Goal: Transaction & Acquisition: Purchase product/service

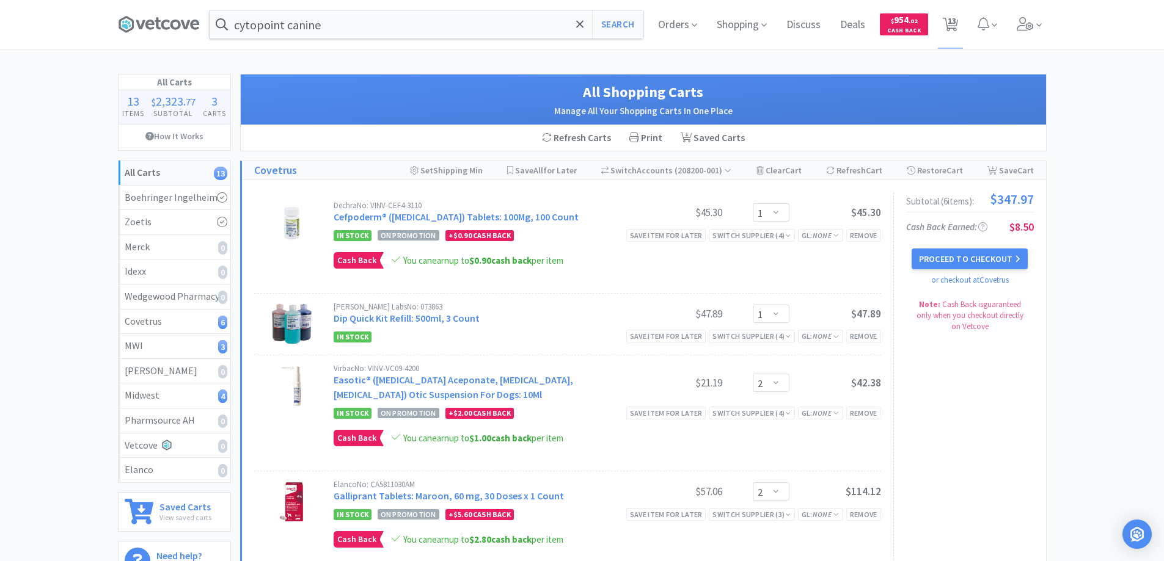
select select "1"
select select "2"
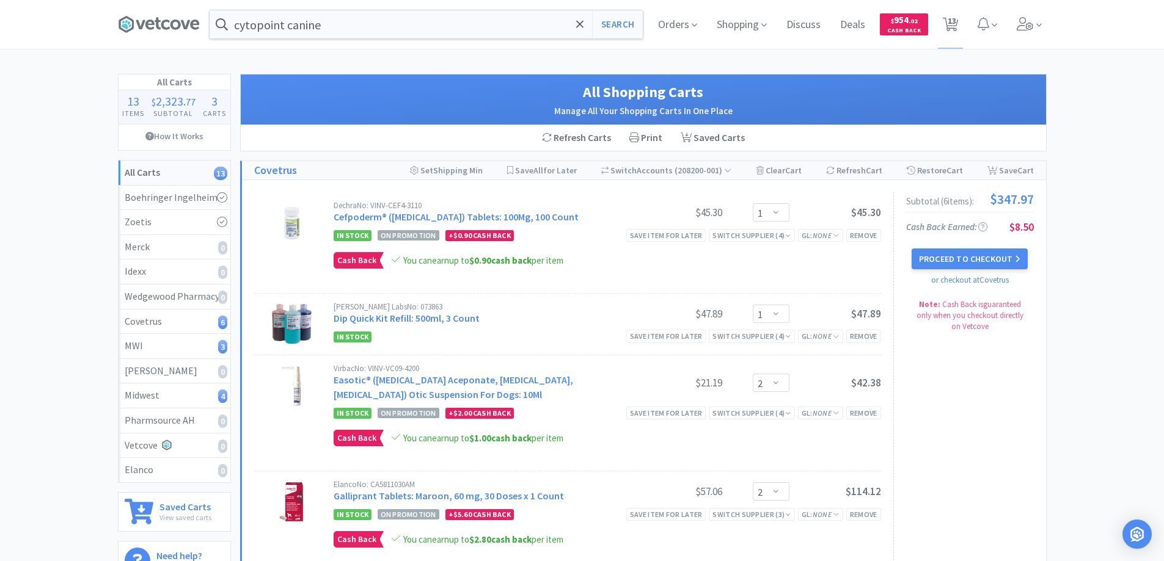
select select "3"
select select "4"
select select "5"
select select "1"
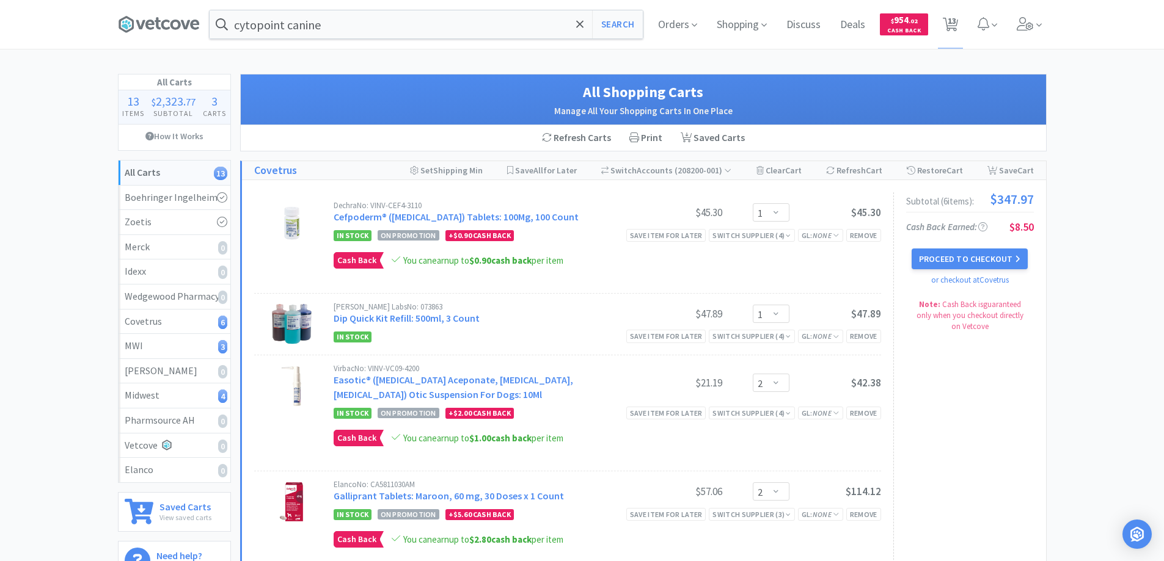
select select "1"
click at [582, 24] on icon at bounding box center [580, 24] width 8 height 12
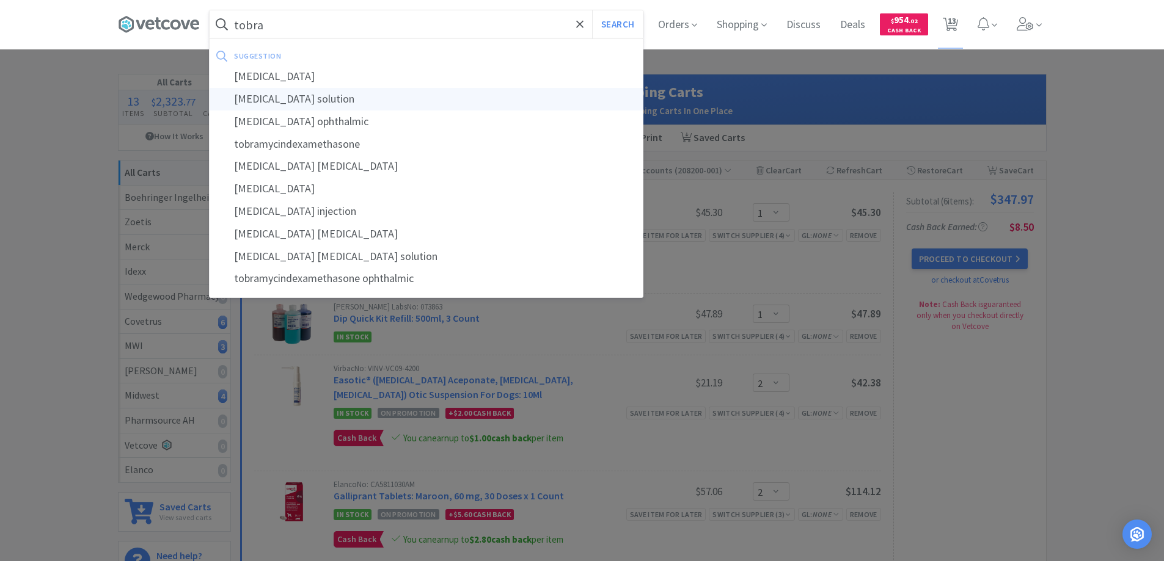
click at [301, 97] on div "[MEDICAL_DATA] solution" at bounding box center [426, 99] width 433 height 23
type input "[MEDICAL_DATA] solution"
select select "1"
select select "2"
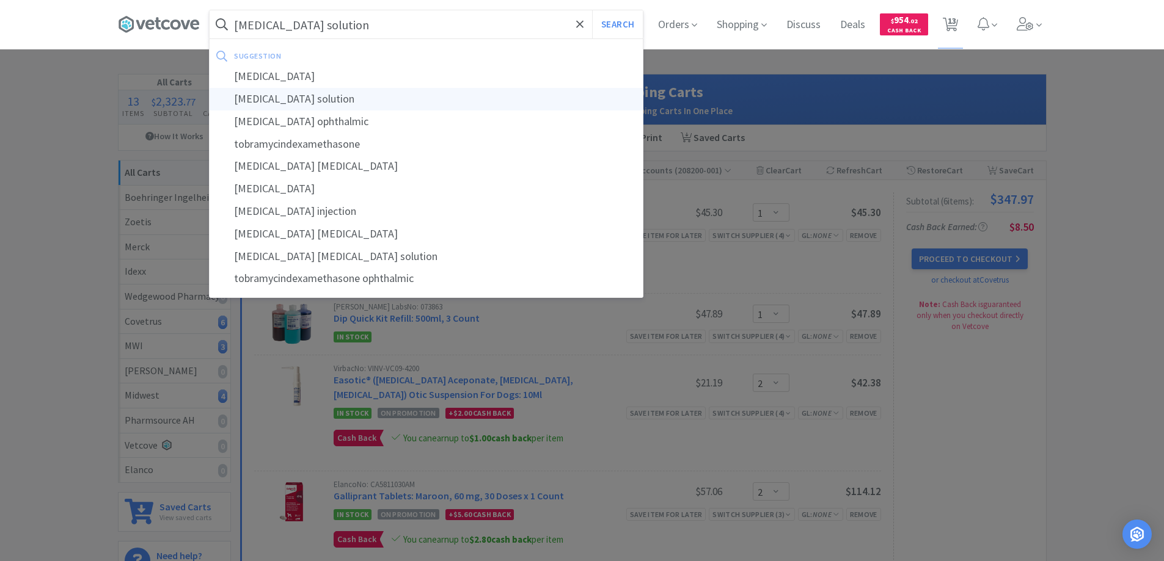
select select "2"
select select "3"
select select "4"
select select "5"
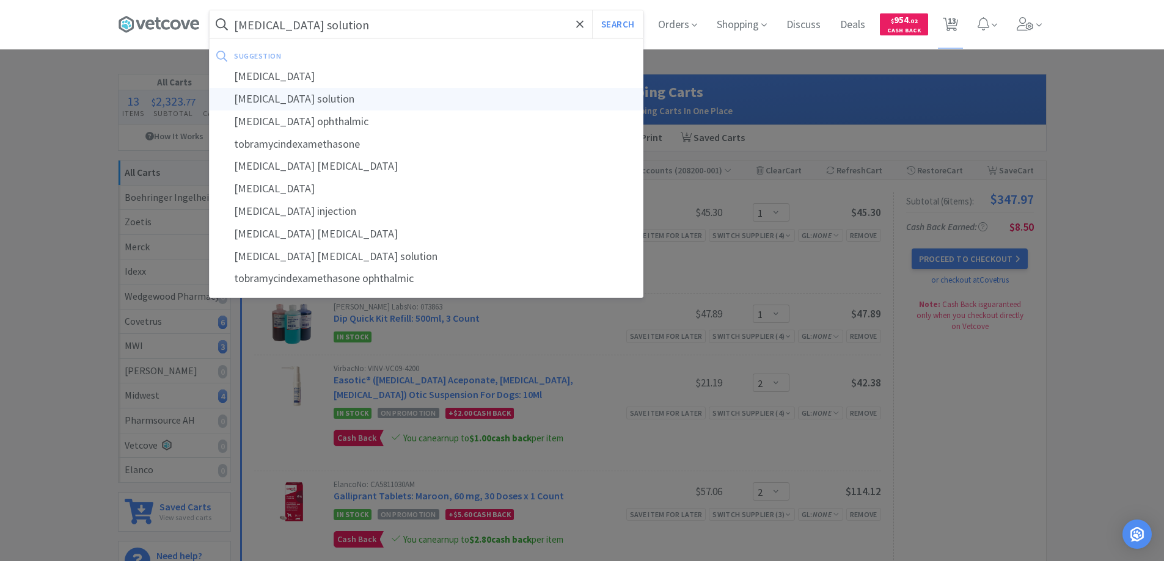
select select "1"
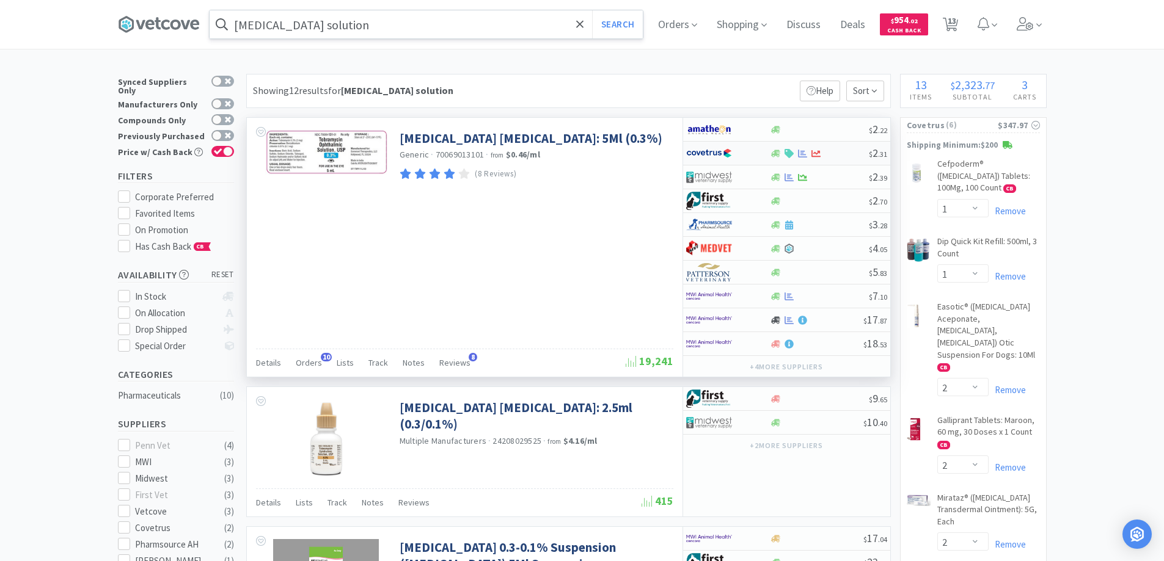
click at [751, 151] on div at bounding box center [719, 153] width 67 height 21
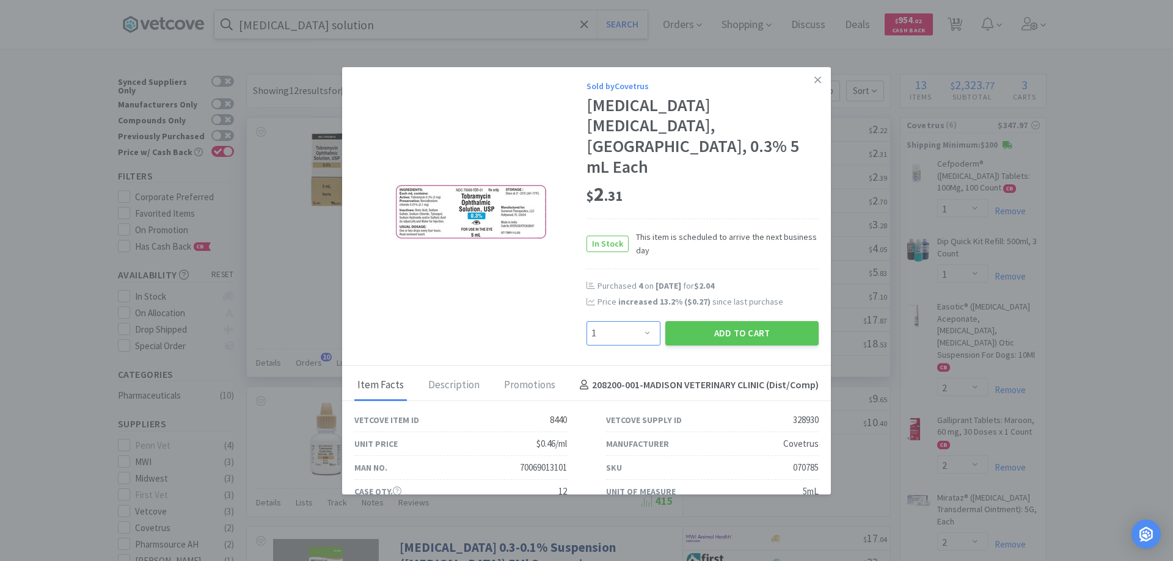
drag, startPoint x: 641, startPoint y: 290, endPoint x: 643, endPoint y: 282, distance: 8.0
click at [641, 321] on select "Enter Quantity 1 2 3 4 5 6 7 8 9 10 11 12 13 14 15 16 17 18 19 20 Enter Quantity" at bounding box center [623, 333] width 74 height 24
select select "4"
click at [586, 321] on select "Enter Quantity 1 2 3 4 5 6 7 8 9 10 11 12 13 14 15 16 17 18 19 20 Enter Quantity" at bounding box center [623, 333] width 74 height 24
click at [713, 321] on button "Add to Cart" at bounding box center [741, 333] width 153 height 24
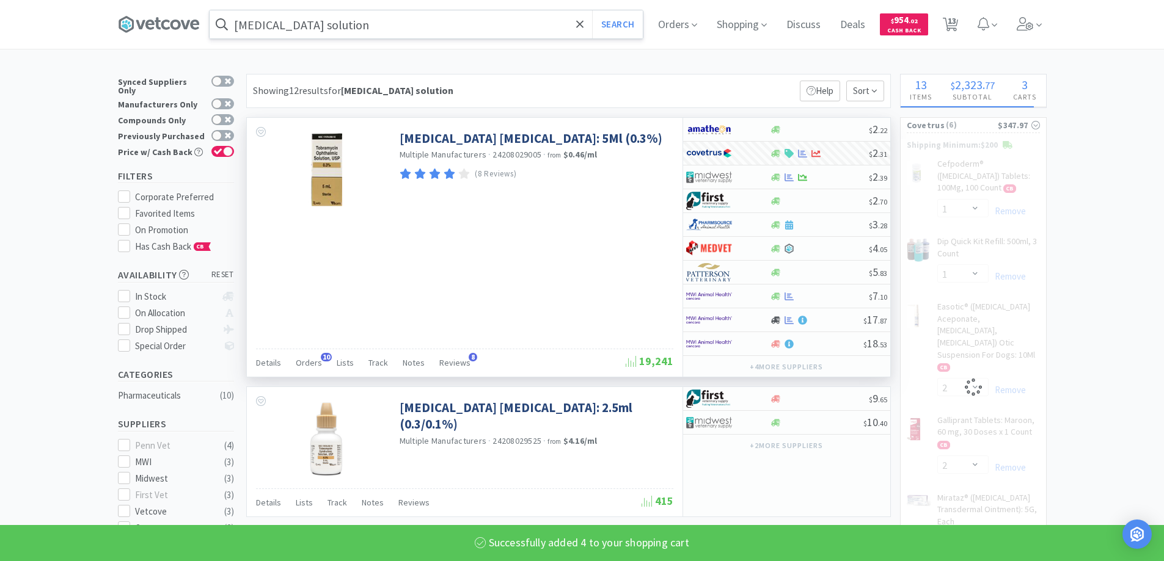
select select "4"
select select "3"
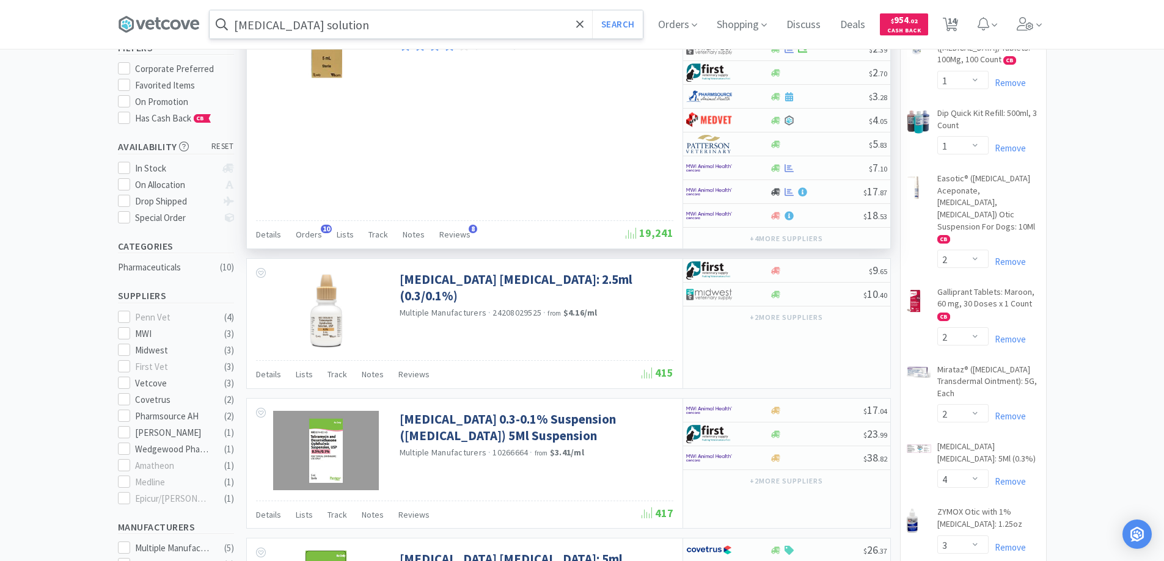
scroll to position [244, 0]
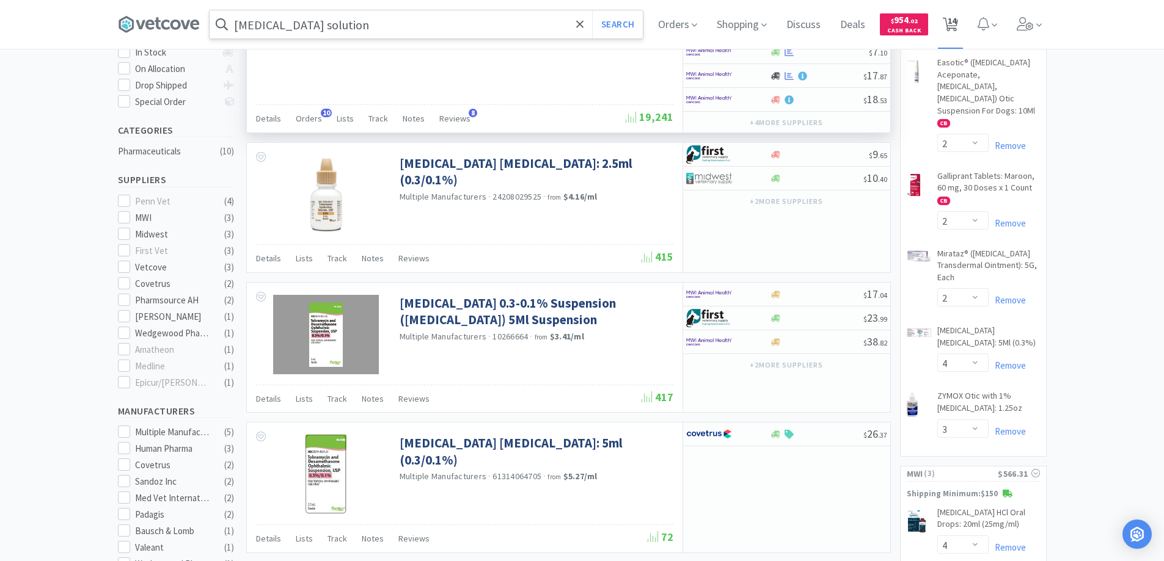
click at [954, 23] on span "14" at bounding box center [951, 20] width 9 height 49
select select "1"
select select "2"
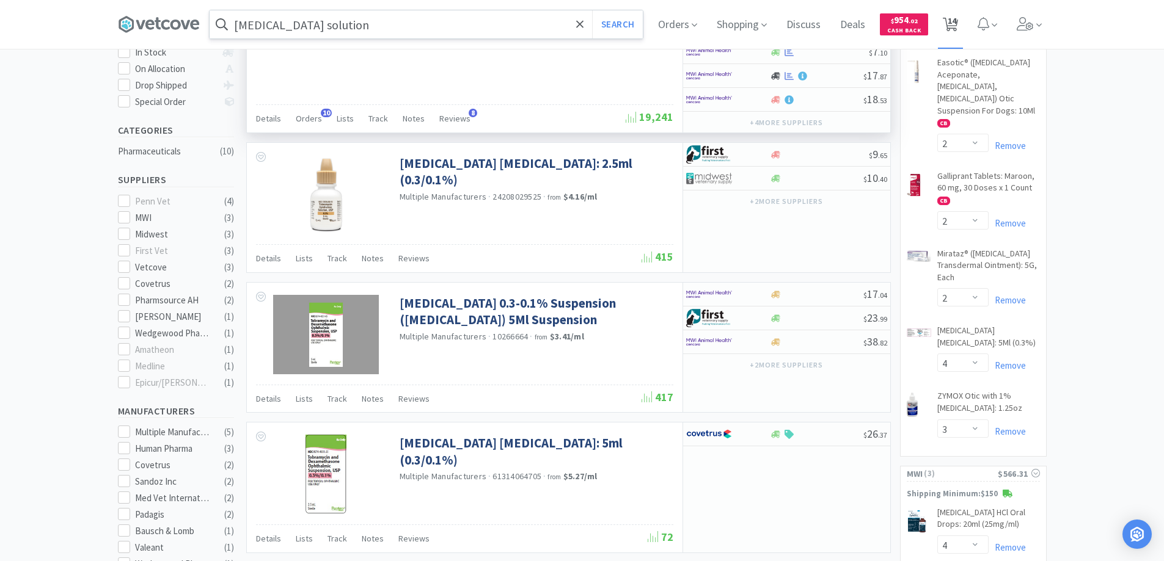
select select "2"
select select "4"
select select "3"
select select "4"
select select "5"
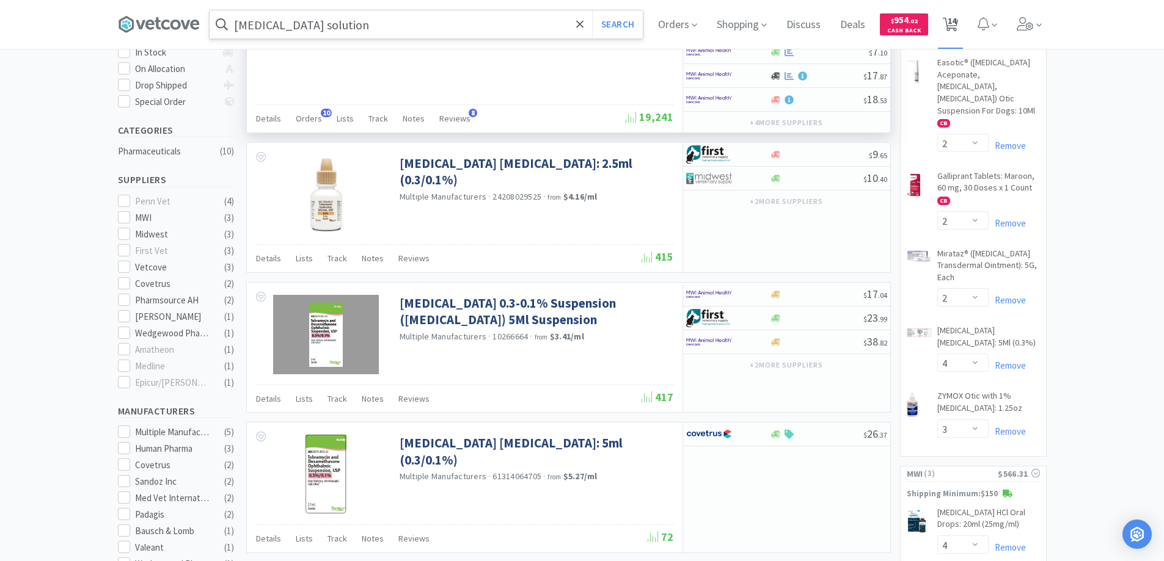
select select "1"
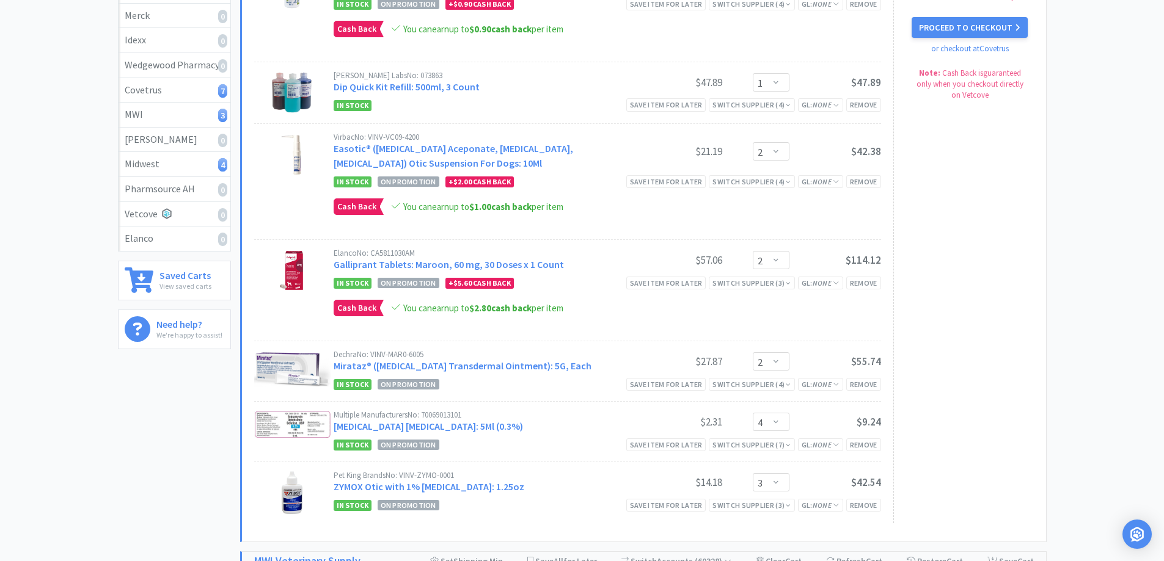
scroll to position [61, 0]
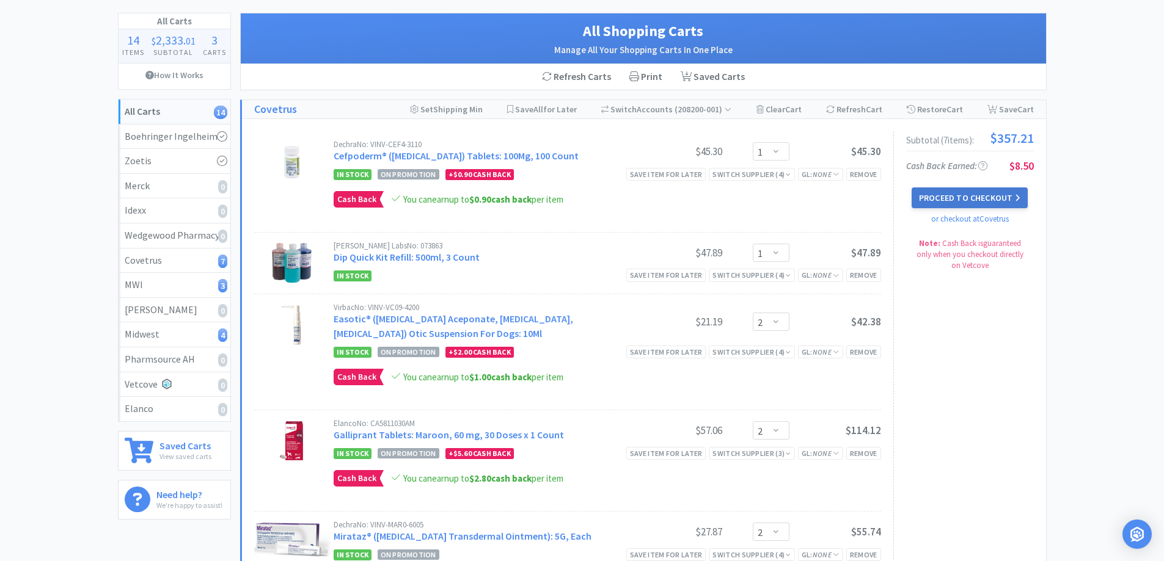
click at [930, 196] on button "Proceed to Checkout" at bounding box center [969, 198] width 116 height 21
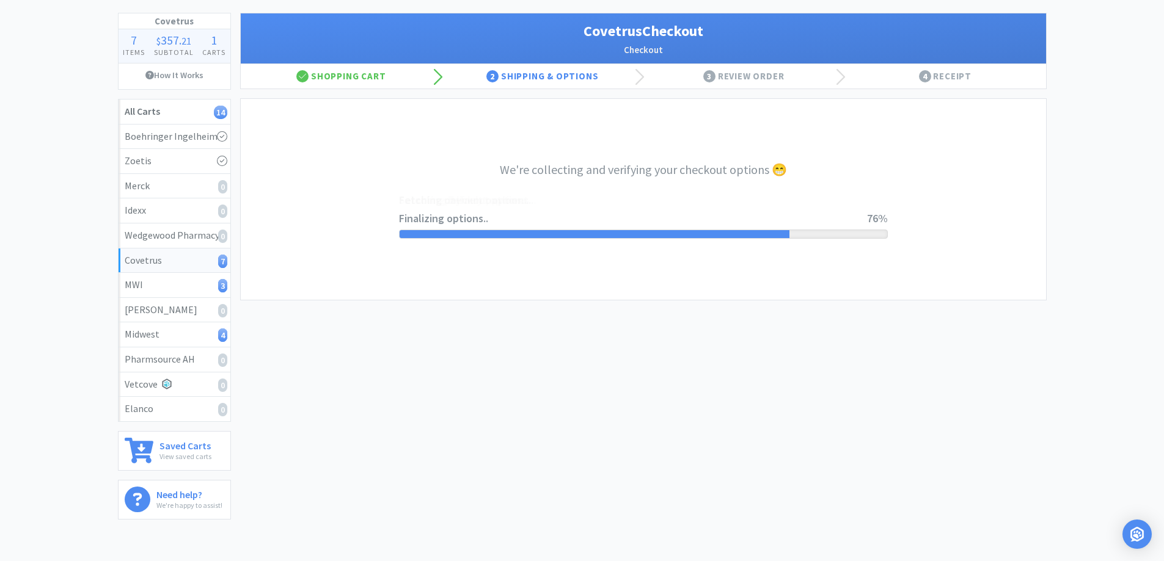
select select "ACCOUNT"
select select "cvt-standard-net"
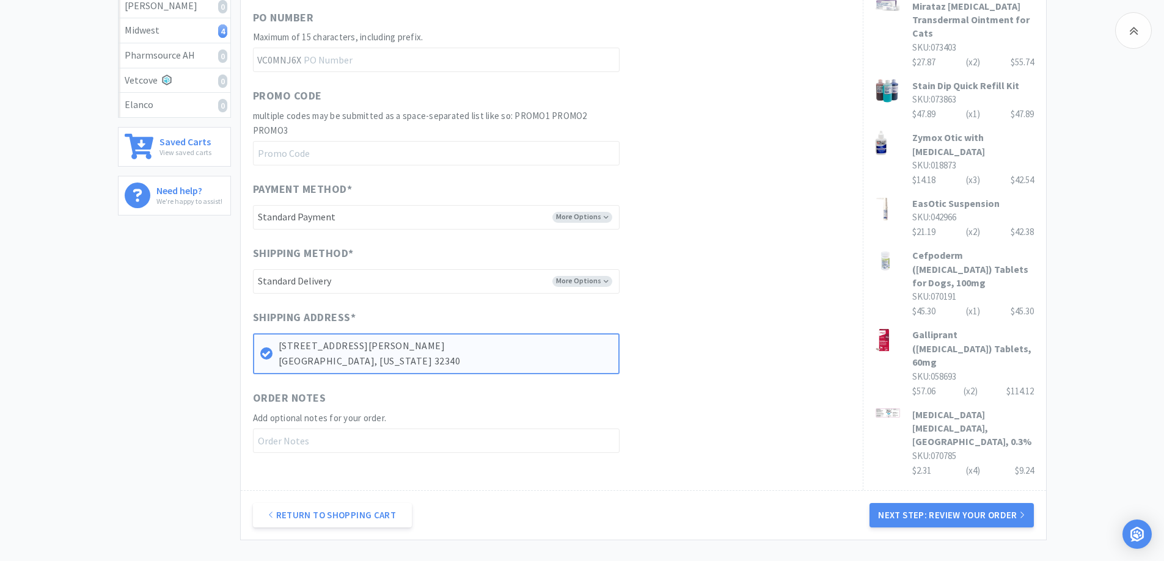
scroll to position [460, 0]
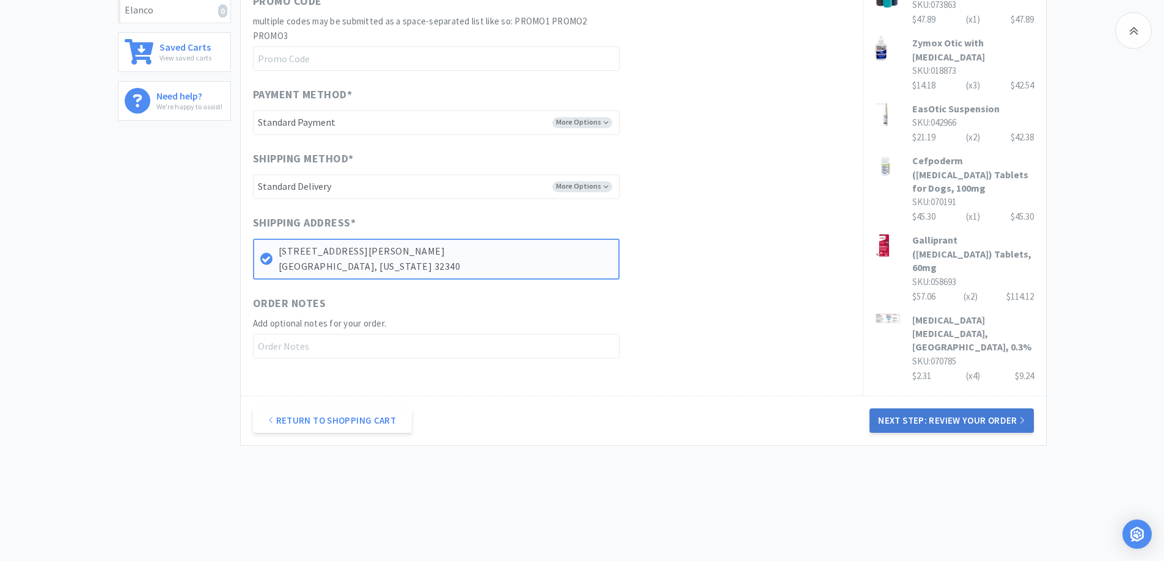
click at [900, 410] on button "Next Step: Review Your Order" at bounding box center [951, 421] width 164 height 24
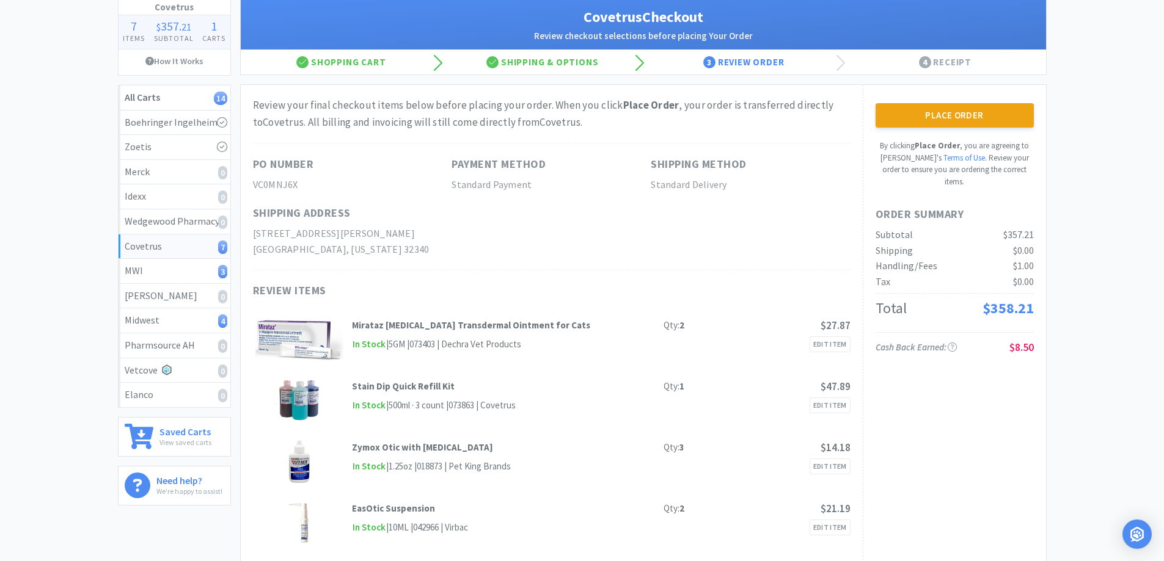
scroll to position [0, 0]
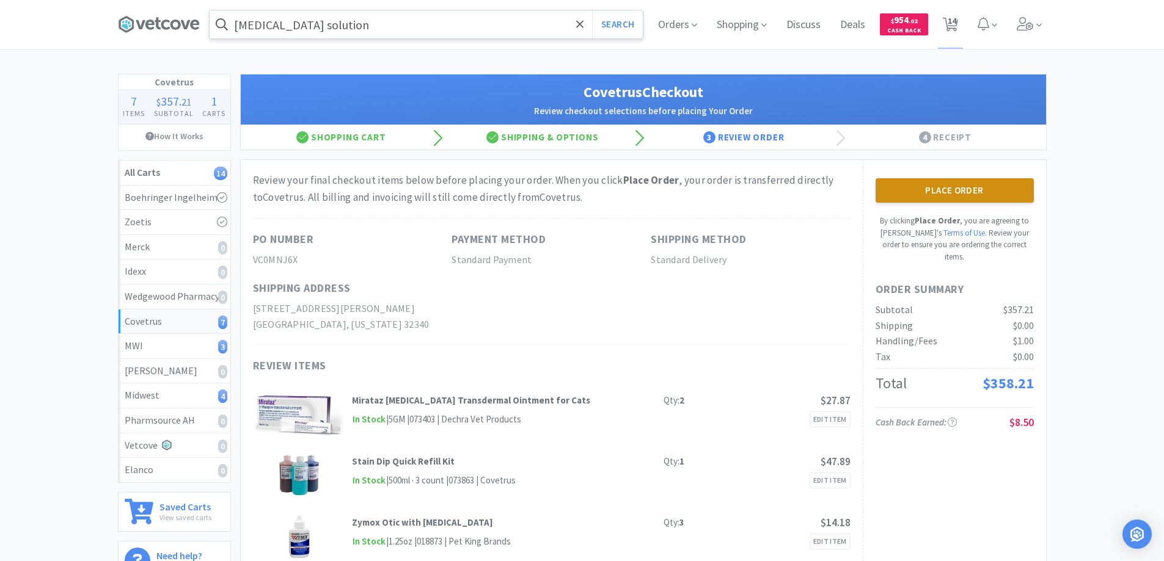
click at [933, 187] on button "Place Order" at bounding box center [954, 190] width 158 height 24
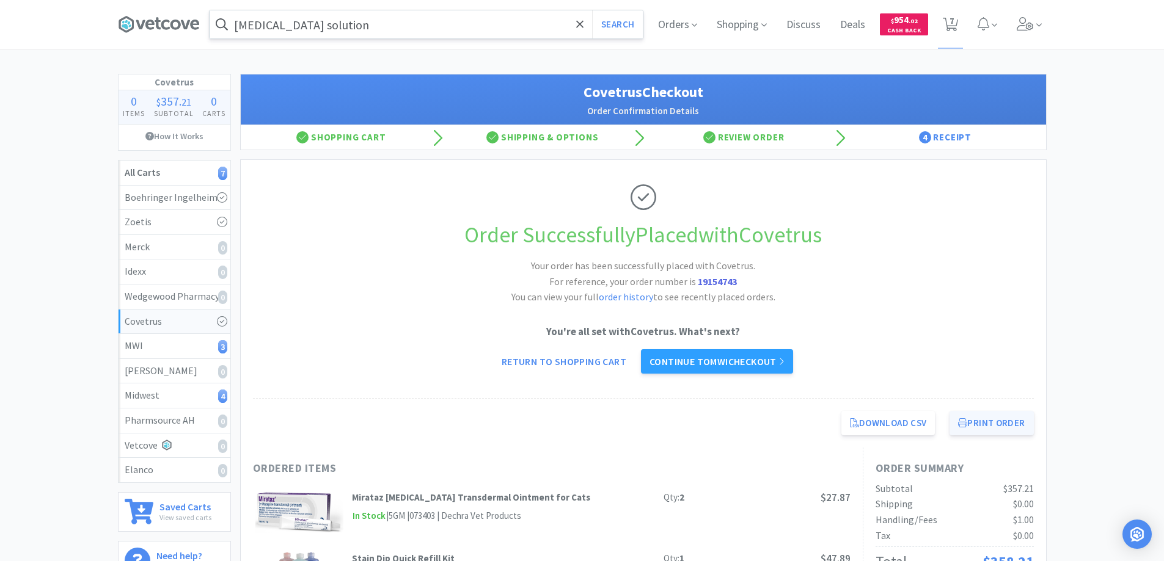
click at [980, 425] on button "Print Order" at bounding box center [991, 423] width 84 height 24
click at [715, 360] on link "Continue to MWI checkout" at bounding box center [717, 361] width 152 height 24
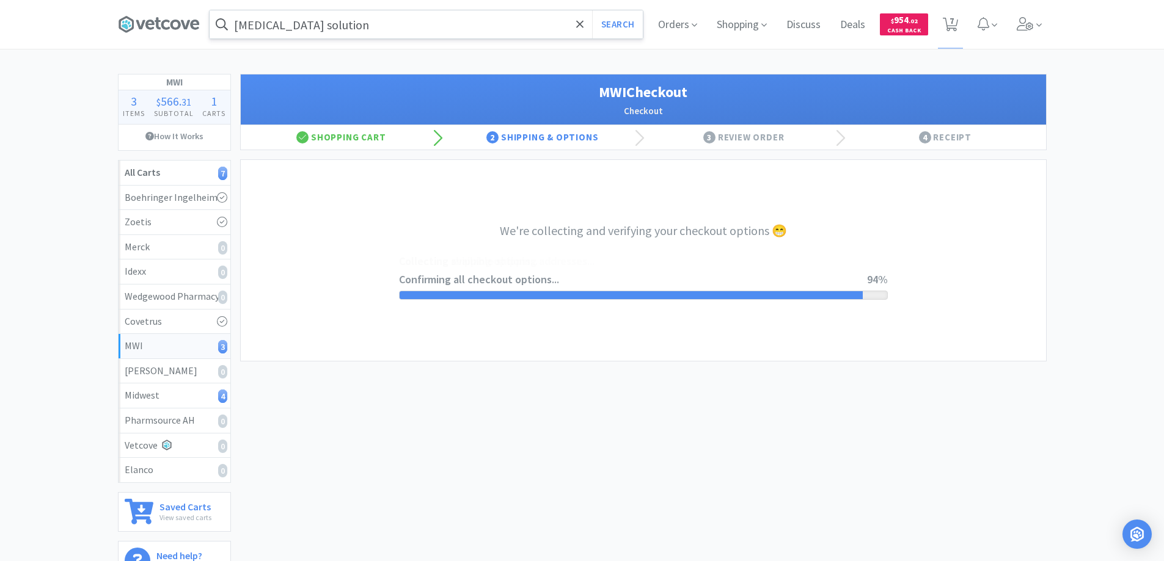
select select "STD_"
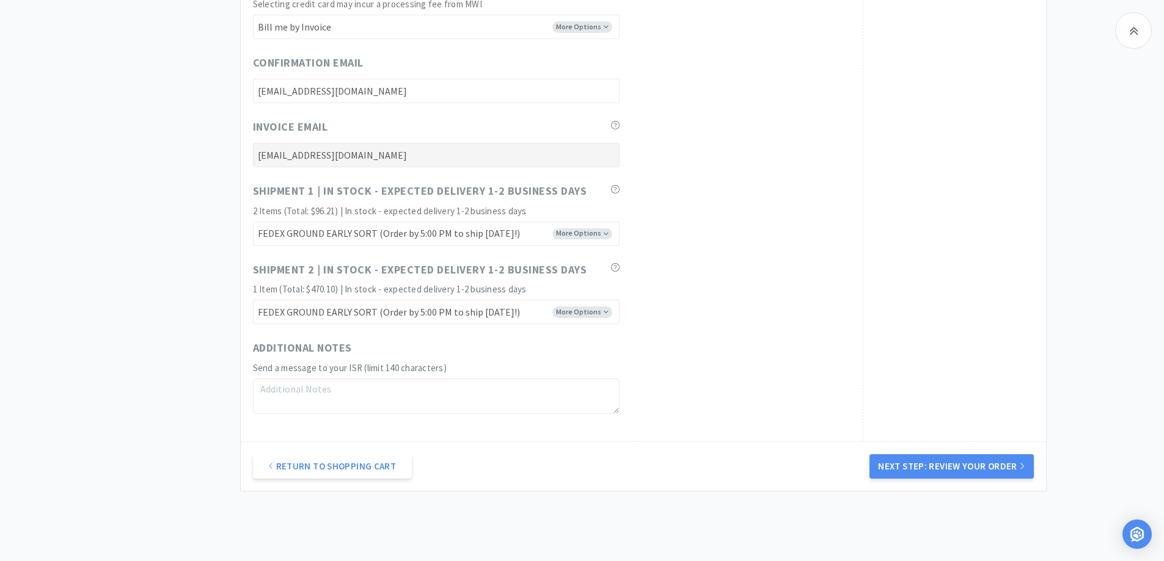
scroll to position [611, 0]
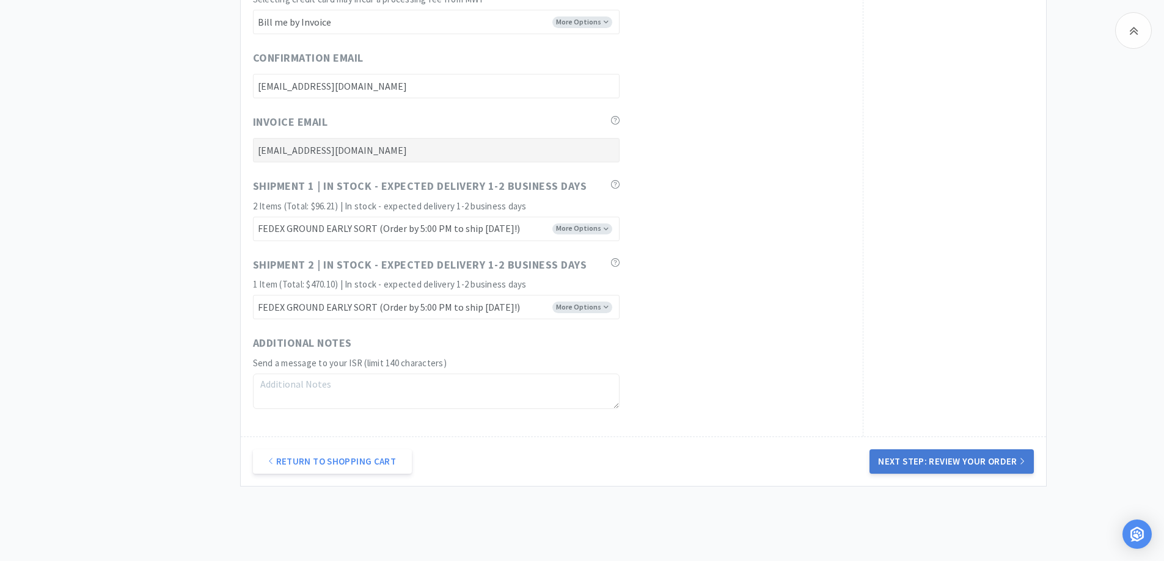
click at [942, 462] on button "Next Step: Review Your Order" at bounding box center [951, 462] width 164 height 24
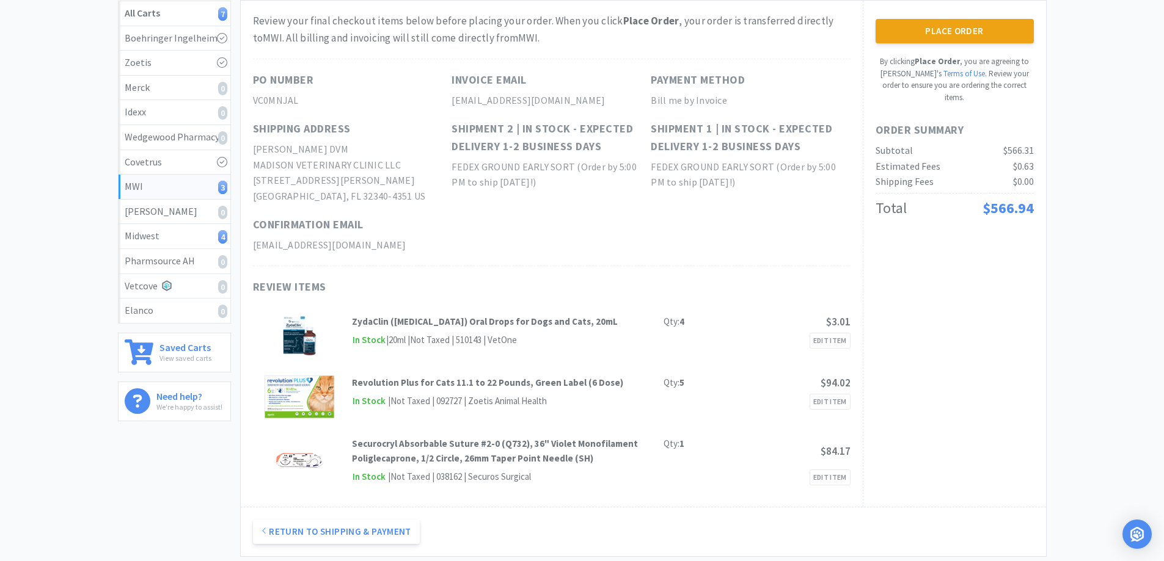
scroll to position [0, 0]
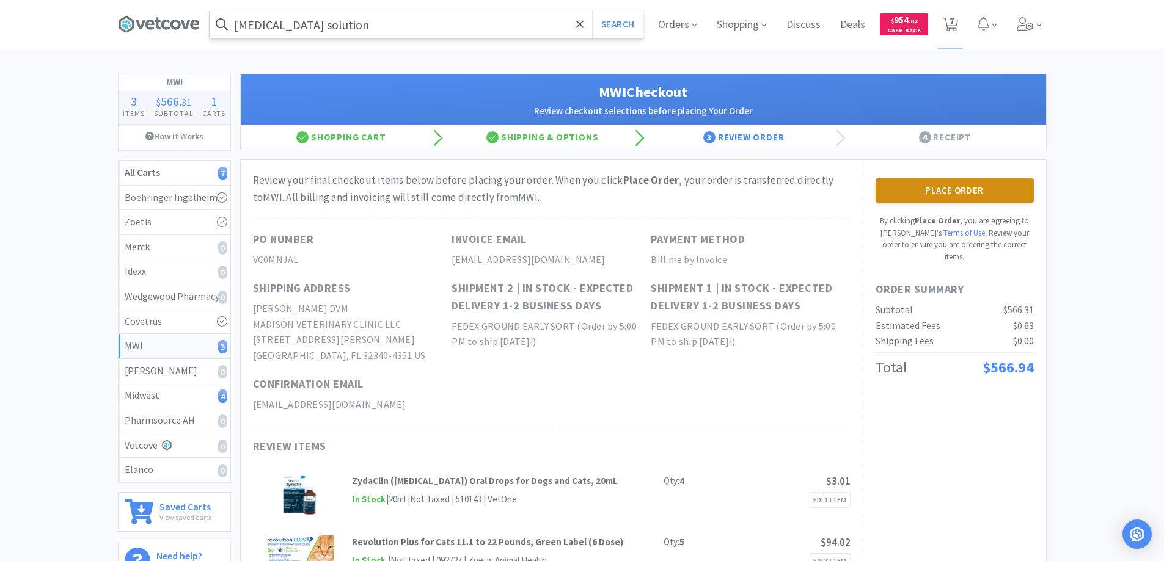
click at [939, 186] on button "Place Order" at bounding box center [954, 190] width 158 height 24
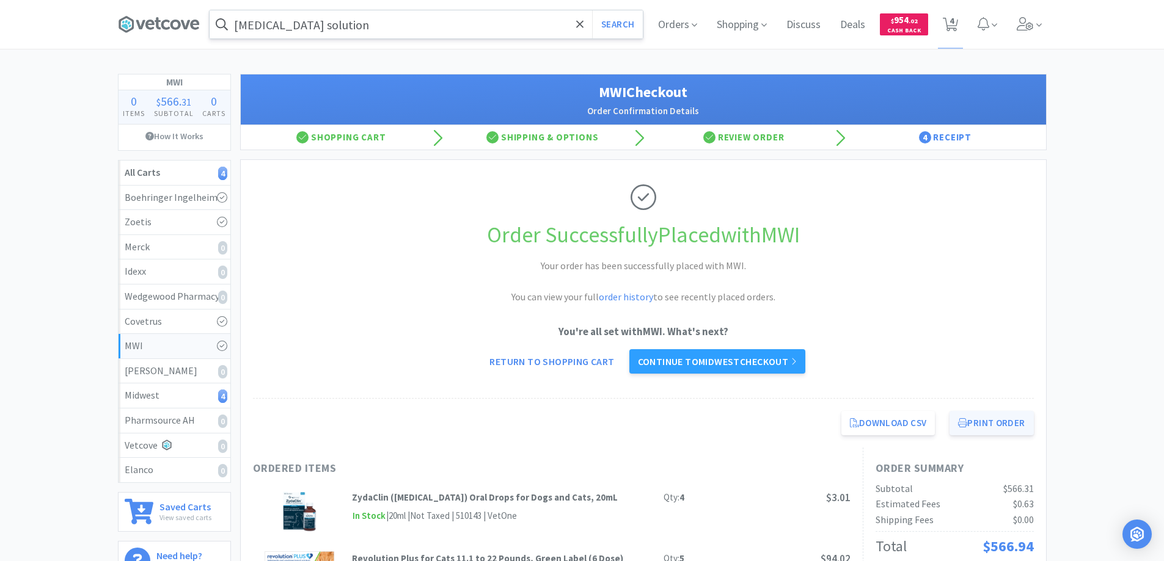
click at [979, 426] on button "Print Order" at bounding box center [991, 423] width 84 height 24
click at [709, 358] on link "Continue to Midwest checkout" at bounding box center [717, 361] width 176 height 24
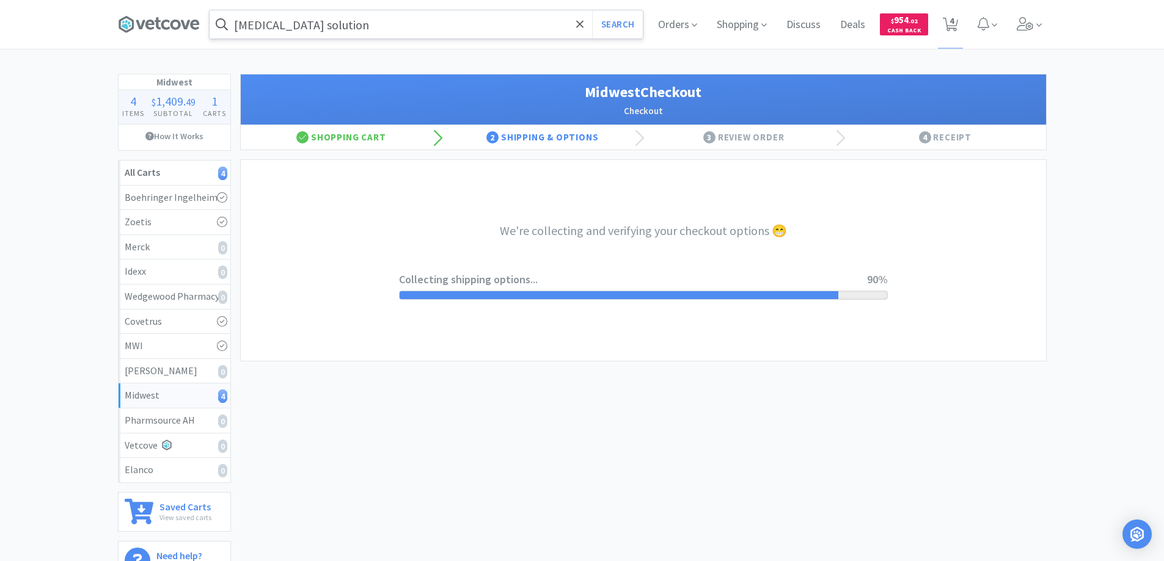
select select "3"
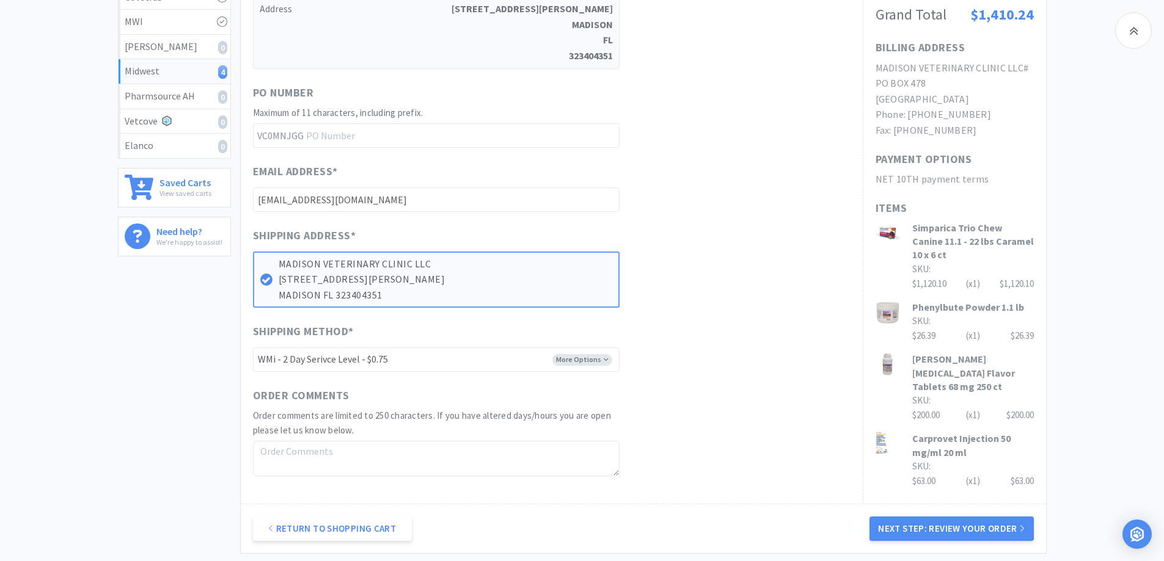
scroll to position [428, 0]
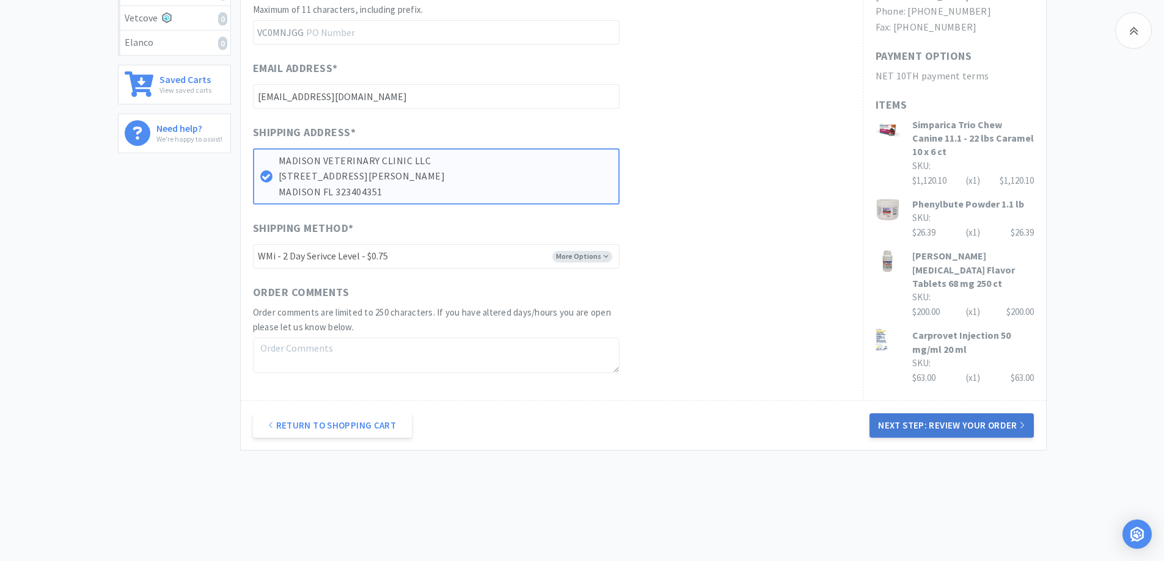
click at [936, 427] on button "Next Step: Review Your Order" at bounding box center [951, 426] width 164 height 24
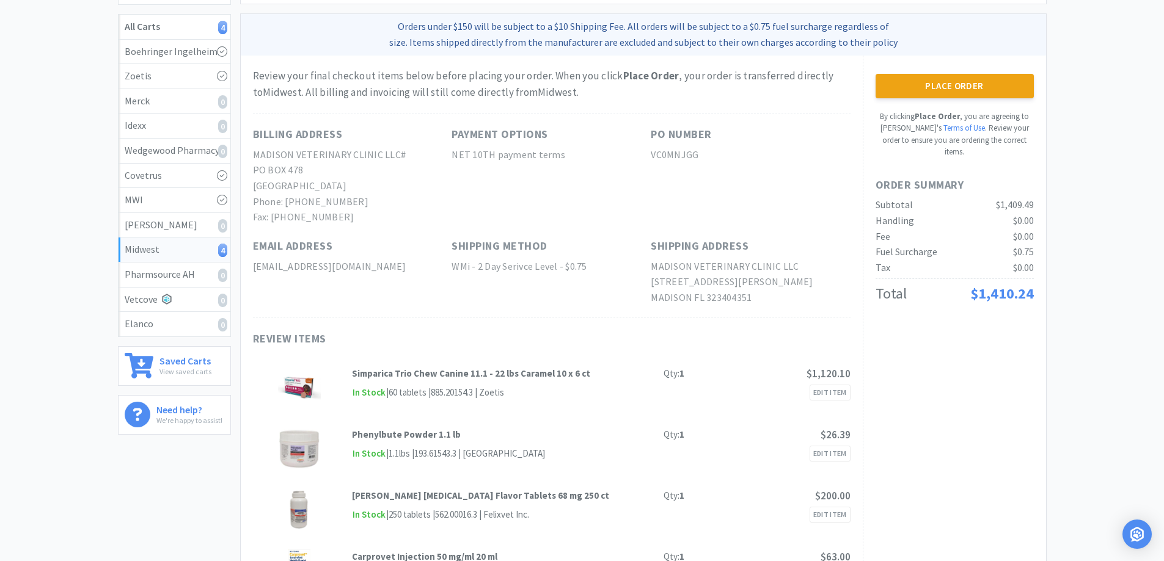
scroll to position [0, 0]
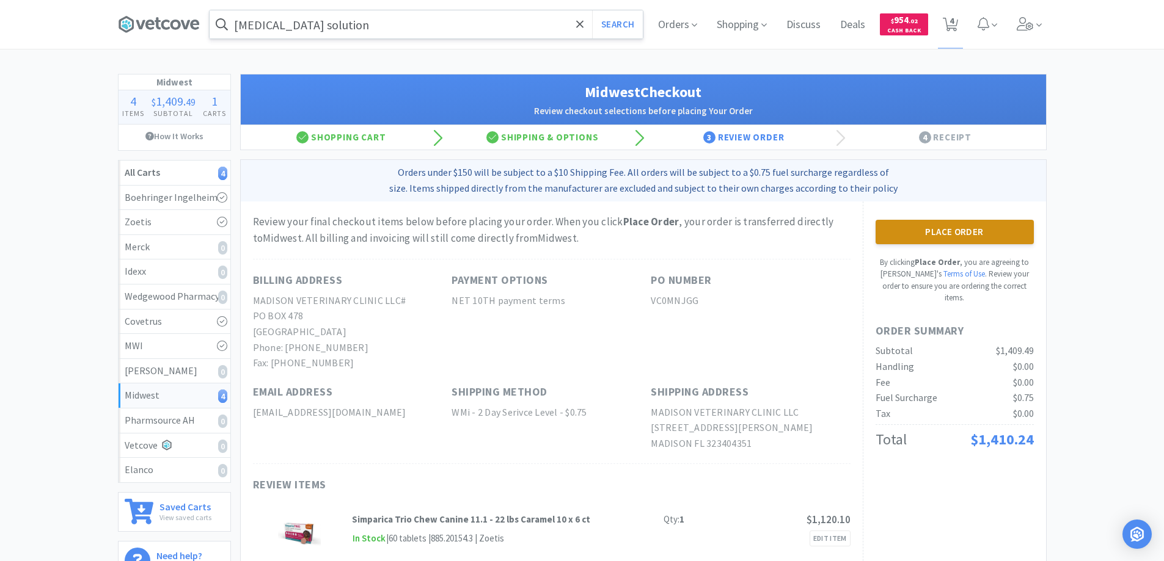
click at [940, 228] on button "Place Order" at bounding box center [954, 232] width 158 height 24
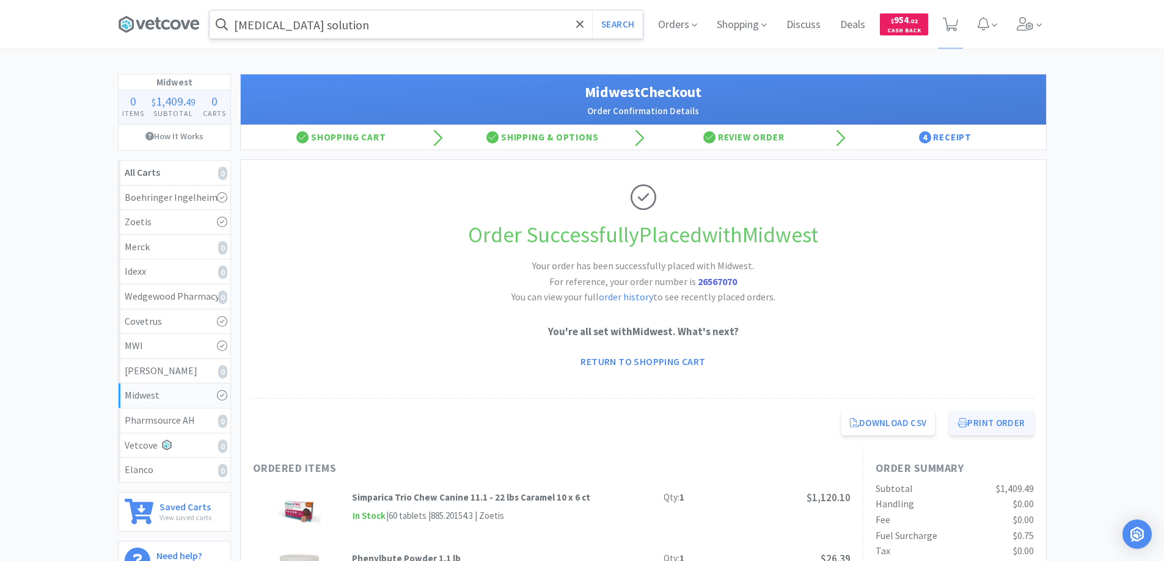
click at [987, 425] on button "Print Order" at bounding box center [991, 423] width 84 height 24
click at [577, 25] on icon at bounding box center [580, 24] width 8 height 12
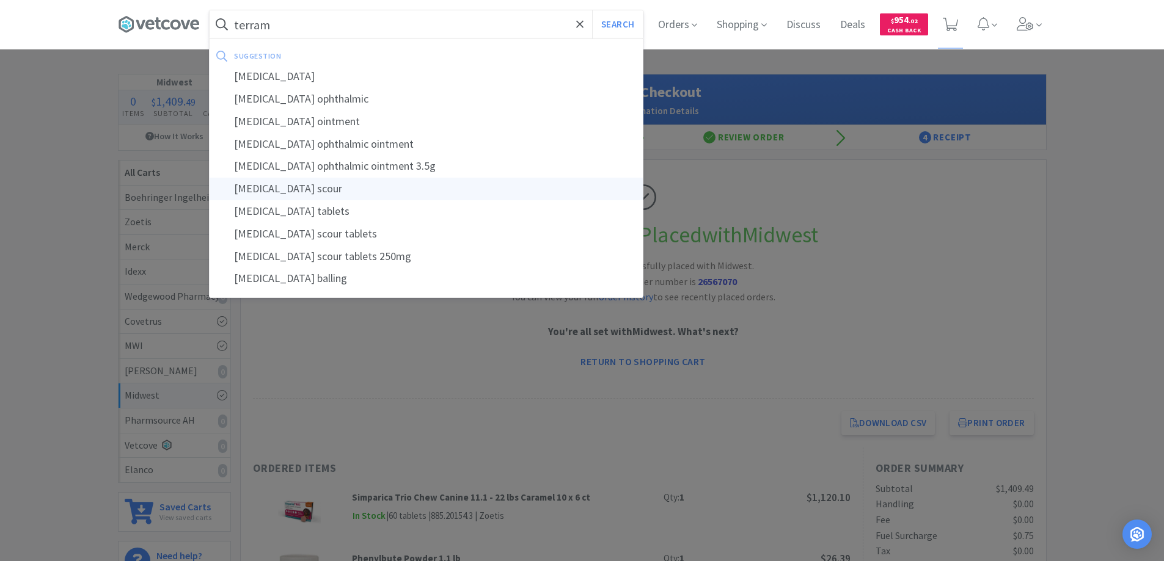
click at [275, 190] on div "[MEDICAL_DATA] scour" at bounding box center [426, 189] width 433 height 23
type input "[MEDICAL_DATA] scour"
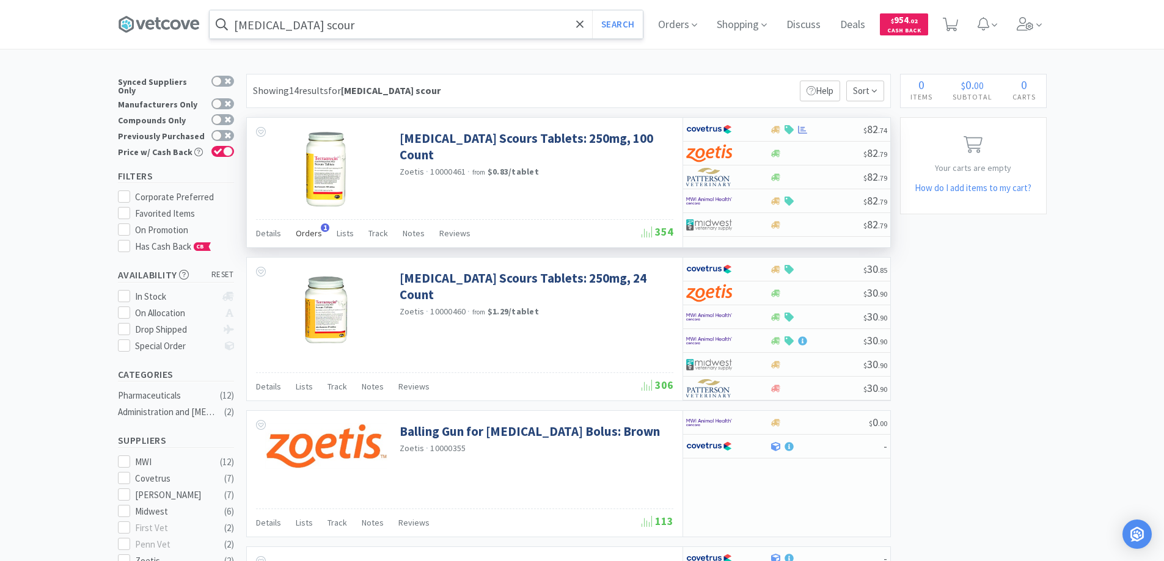
click at [321, 226] on span "1" at bounding box center [325, 228] width 9 height 9
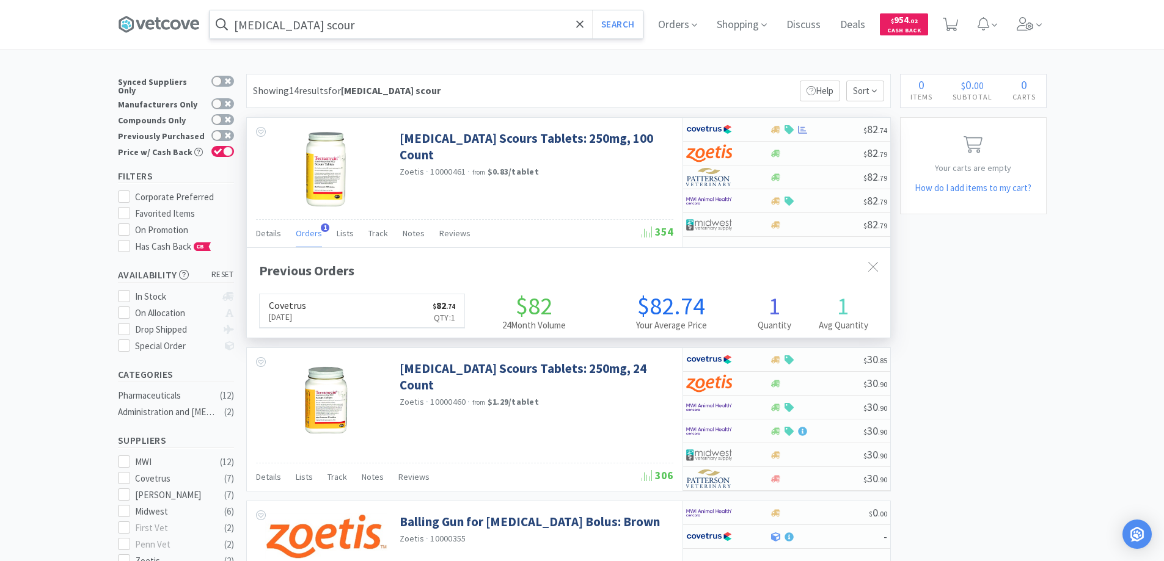
scroll to position [316, 643]
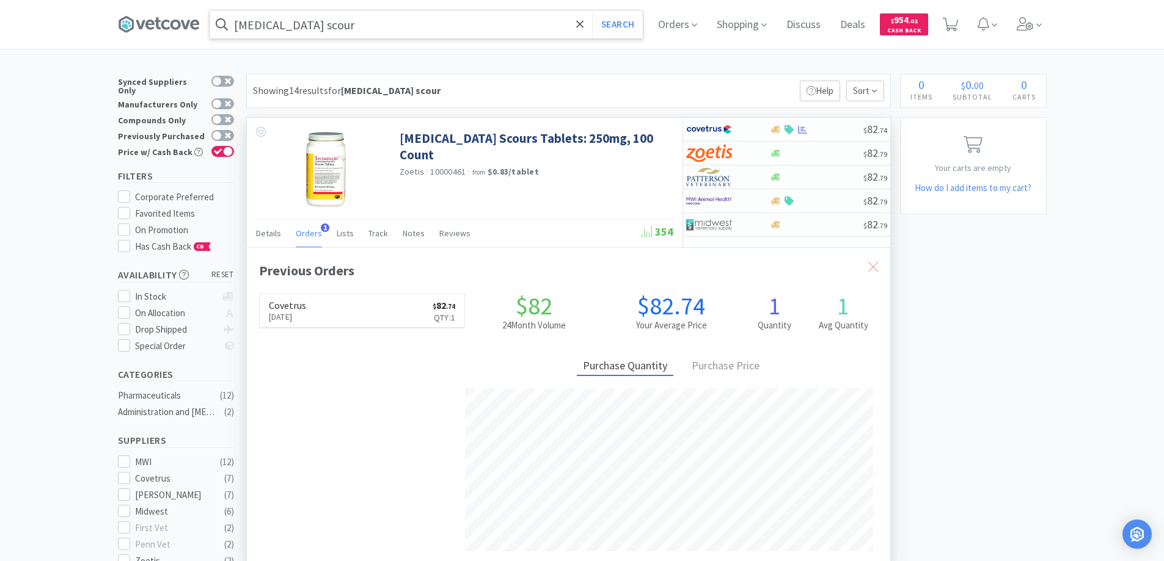
click at [869, 267] on icon at bounding box center [873, 267] width 10 height 10
